Goal: Task Accomplishment & Management: Manage account settings

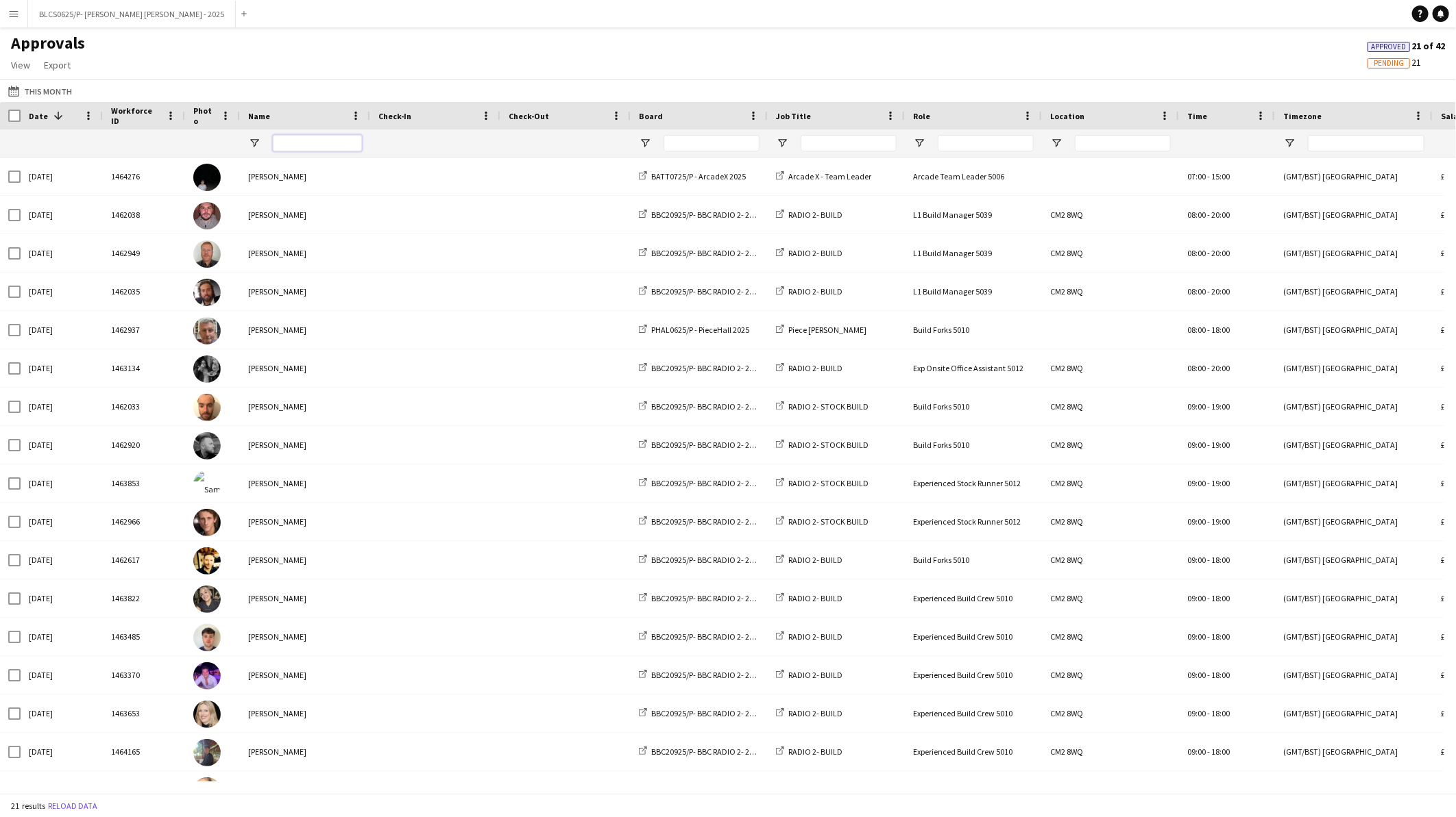
click at [320, 145] on input "Name Filter Input" at bounding box center [317, 143] width 89 height 16
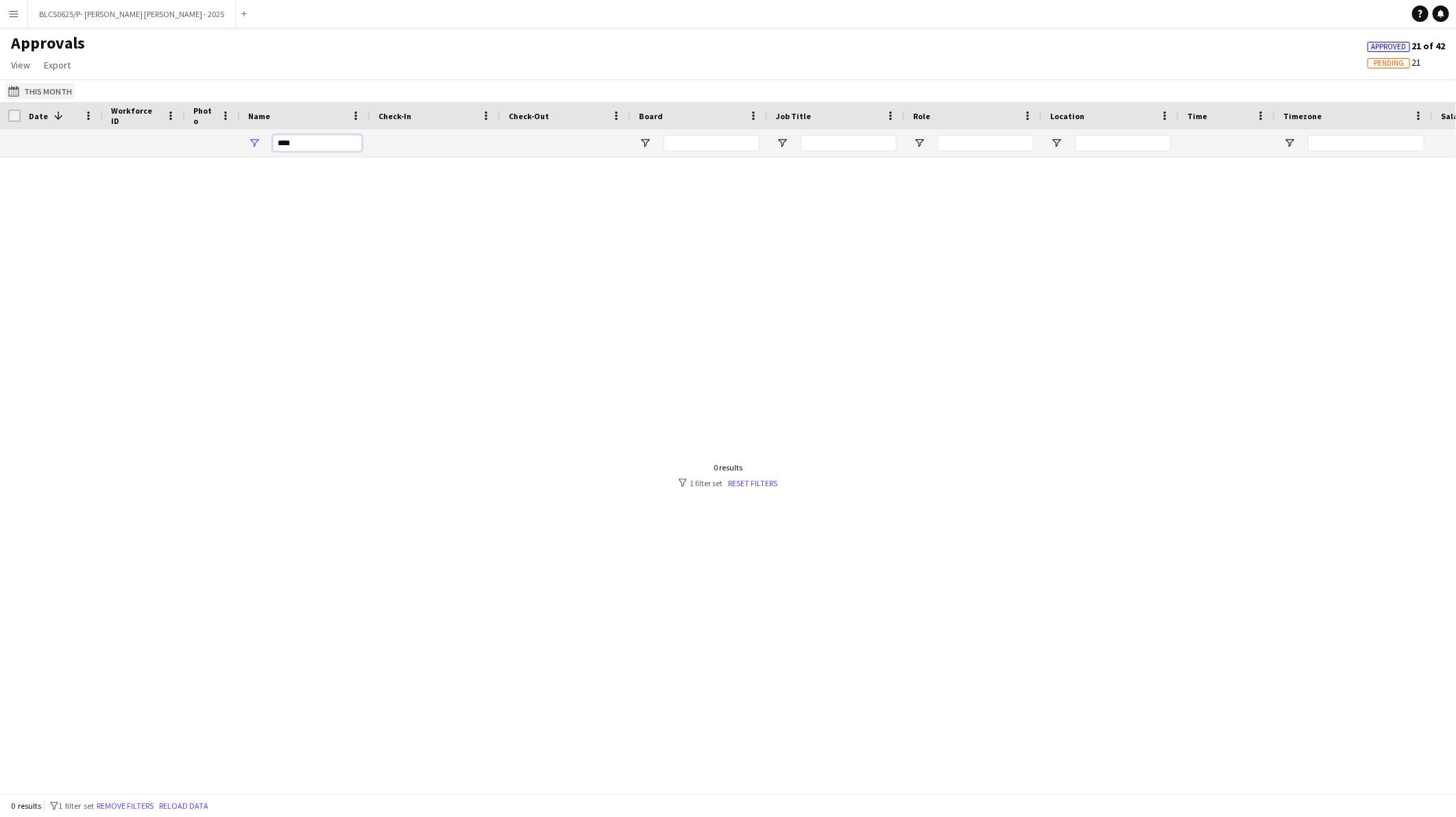
type input "****"
click at [56, 91] on button "This Month This Month" at bounding box center [40, 91] width 70 height 16
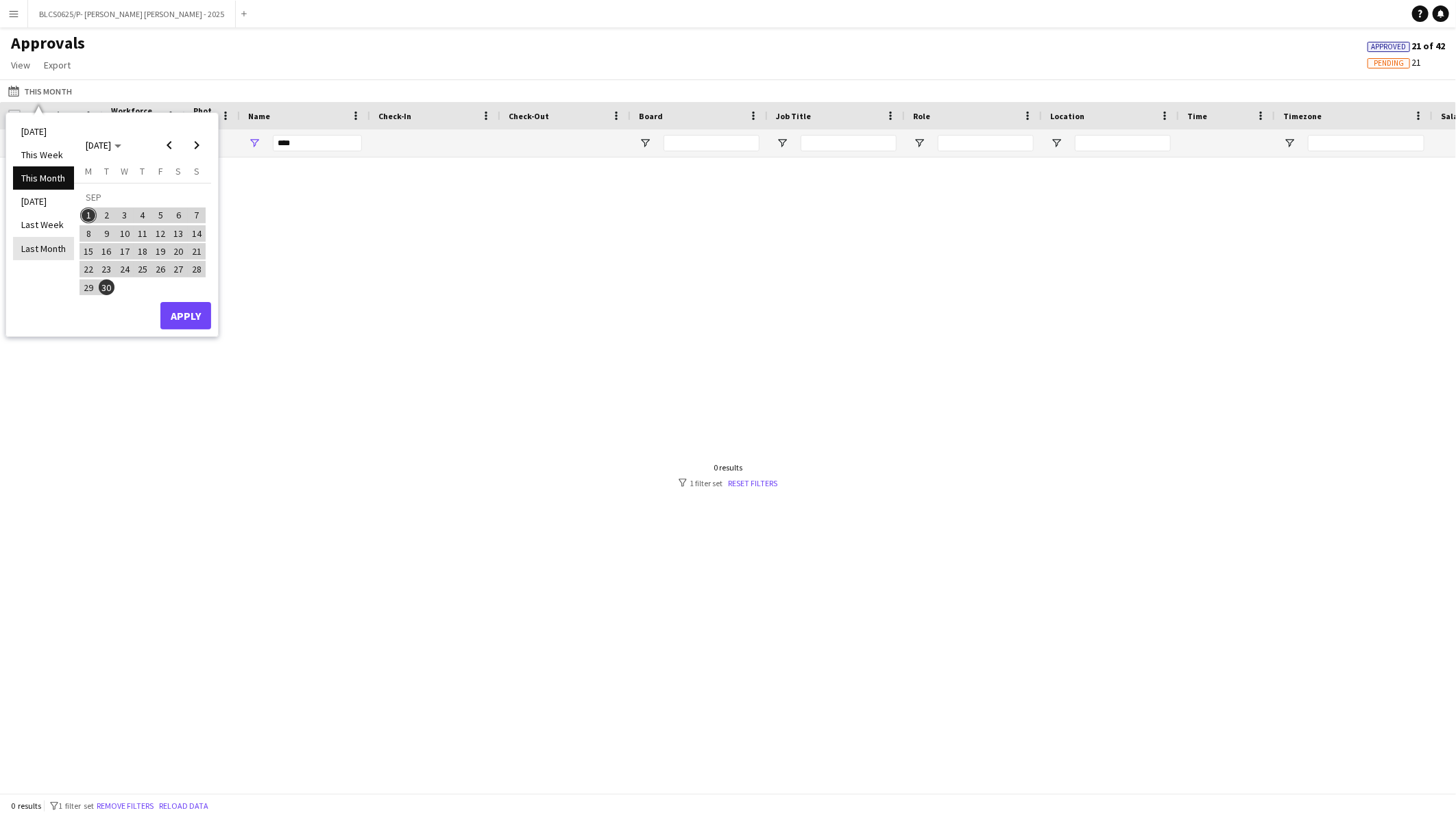
click at [45, 254] on li "Last Month" at bounding box center [43, 248] width 61 height 23
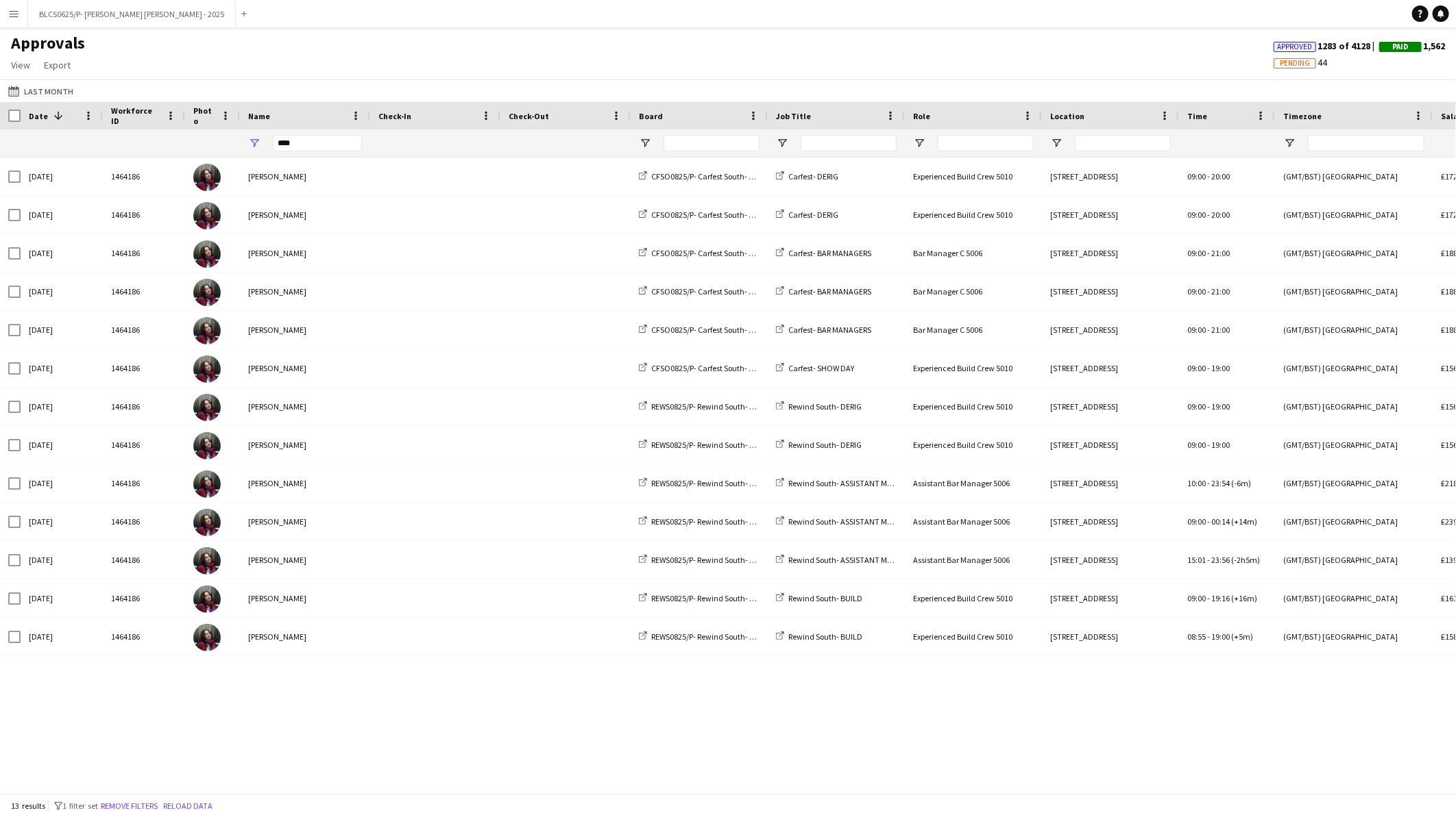
click at [690, 133] on div at bounding box center [711, 143] width 96 height 27
click at [690, 134] on div at bounding box center [711, 143] width 96 height 27
click at [685, 141] on input "Board Filter Input" at bounding box center [711, 143] width 96 height 16
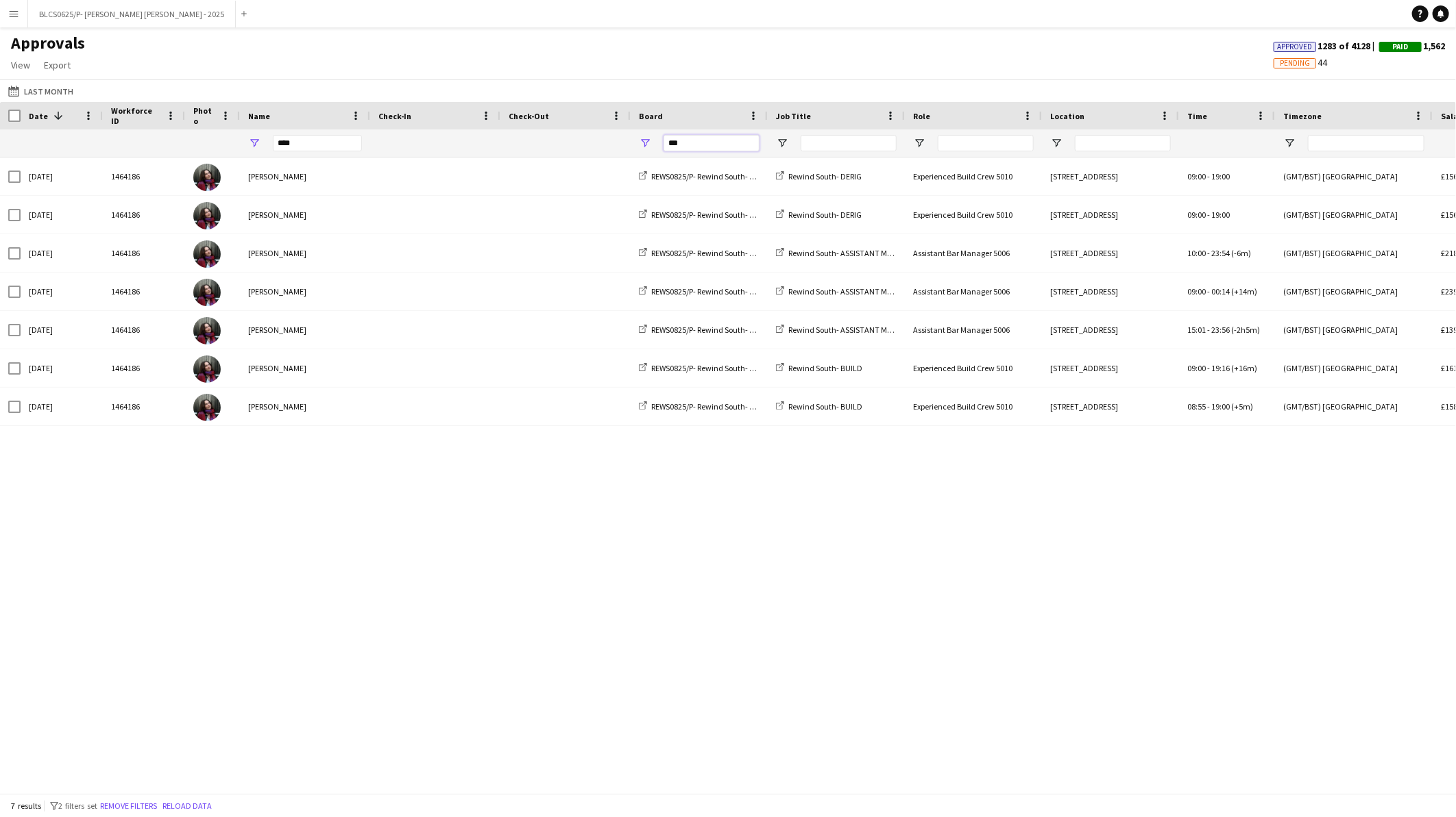
type input "***"
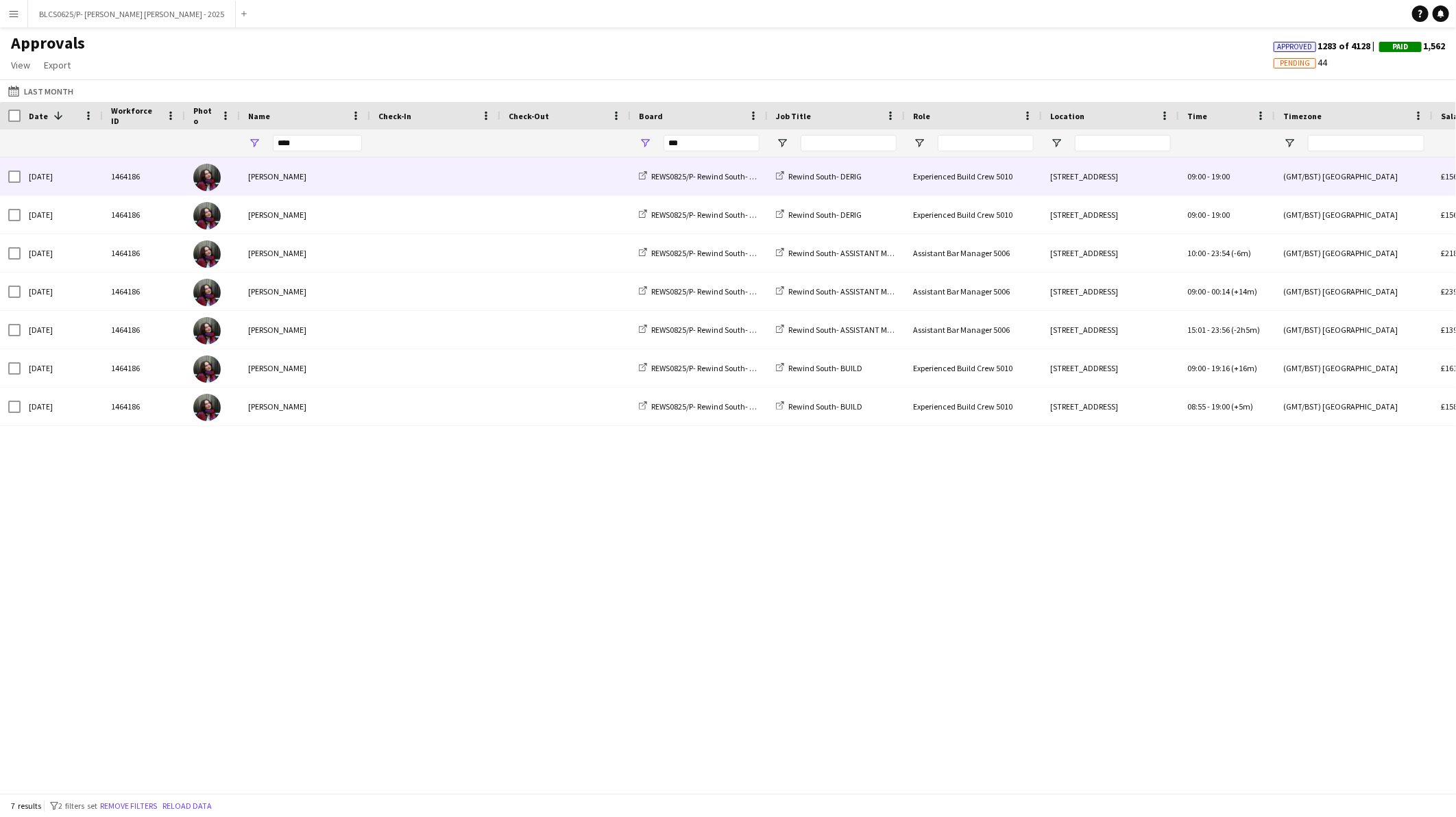
click at [264, 182] on div "[PERSON_NAME]" at bounding box center [305, 176] width 130 height 38
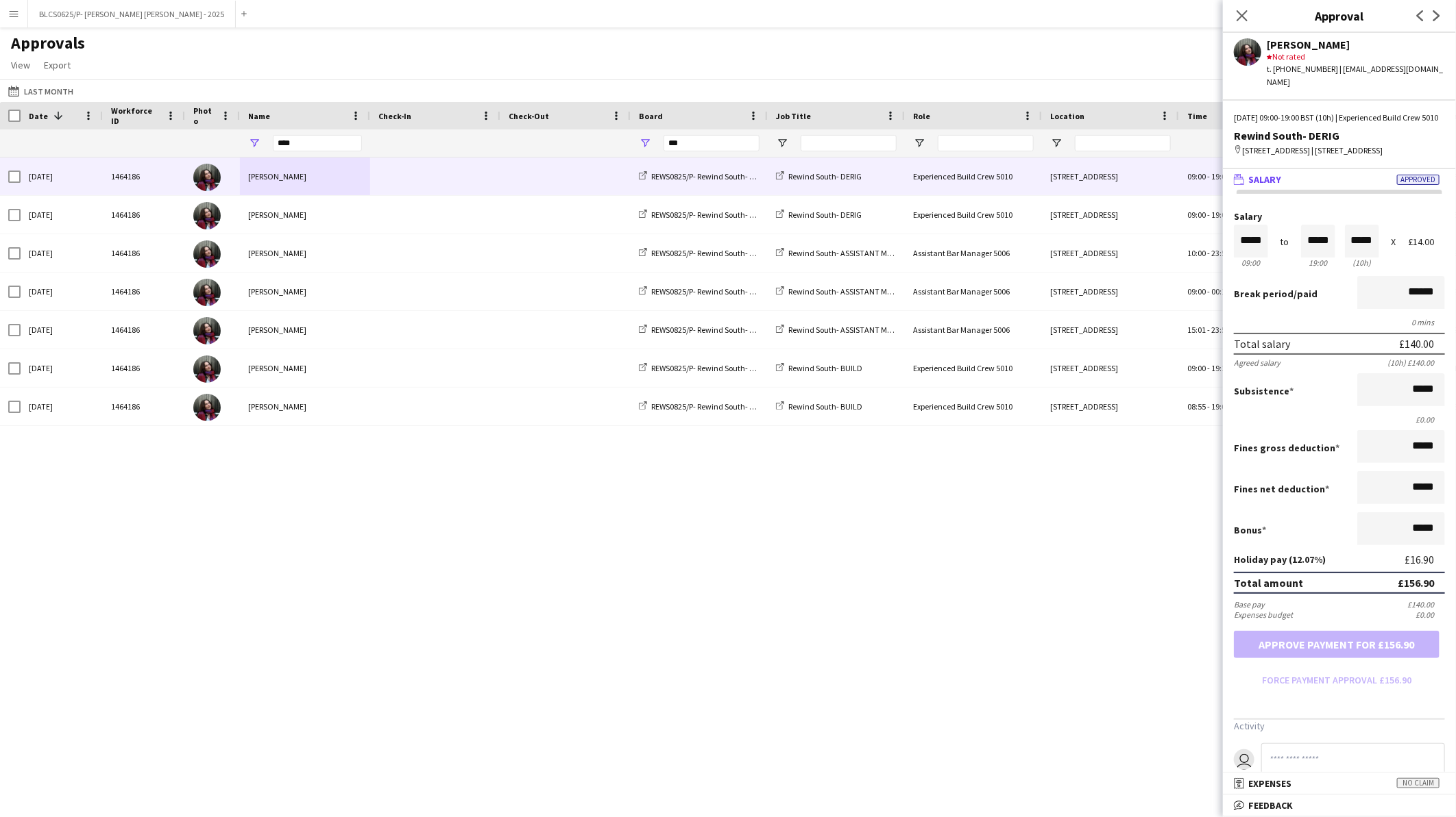
drag, startPoint x: 1366, startPoint y: 39, endPoint x: 1256, endPoint y: 49, distance: 110.5
click at [1256, 49] on div "[PERSON_NAME]-[PERSON_NAME] star Not rated t. [PHONE_NUMBER] | [EMAIL_ADDRESS][…" at bounding box center [1339, 60] width 233 height 56
copy div "[PERSON_NAME]"
